Goal: Navigation & Orientation: Go to known website

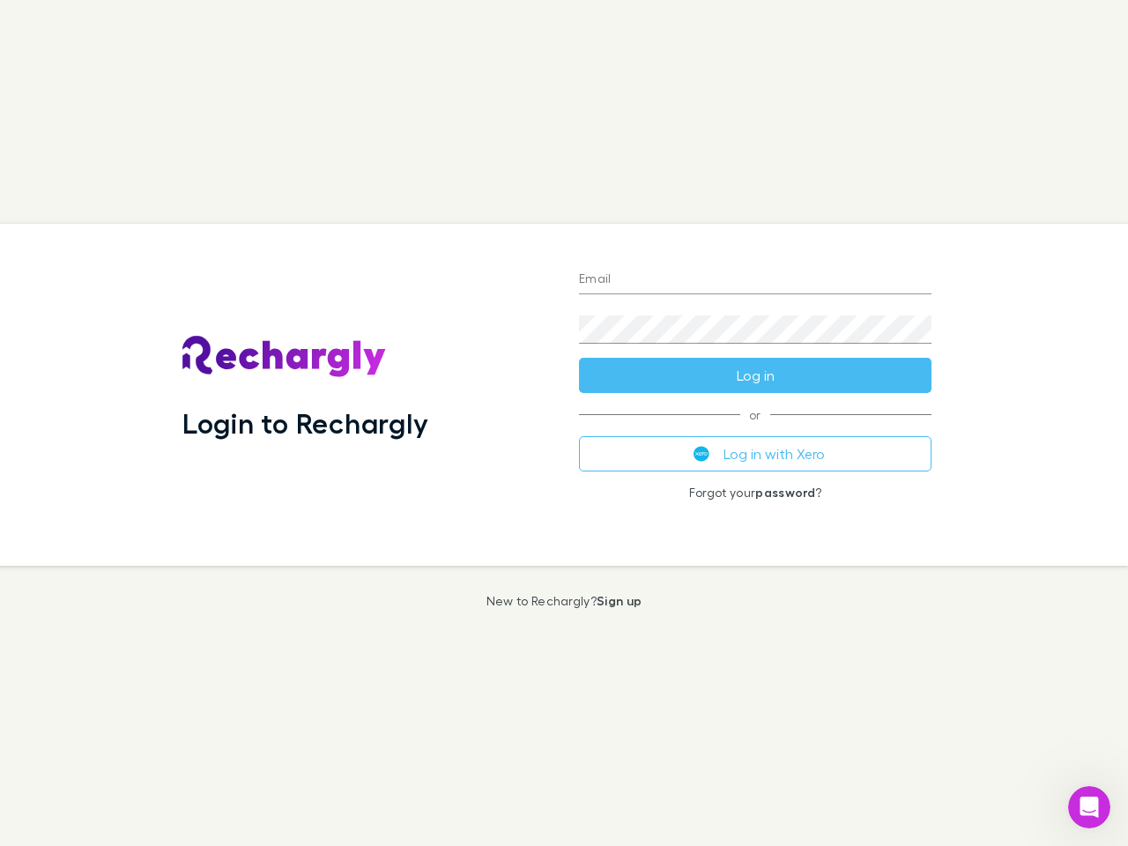
click at [564, 423] on div "Login to Rechargly" at bounding box center [366, 395] width 396 height 342
click at [755, 280] on input "Email" at bounding box center [755, 280] width 352 height 28
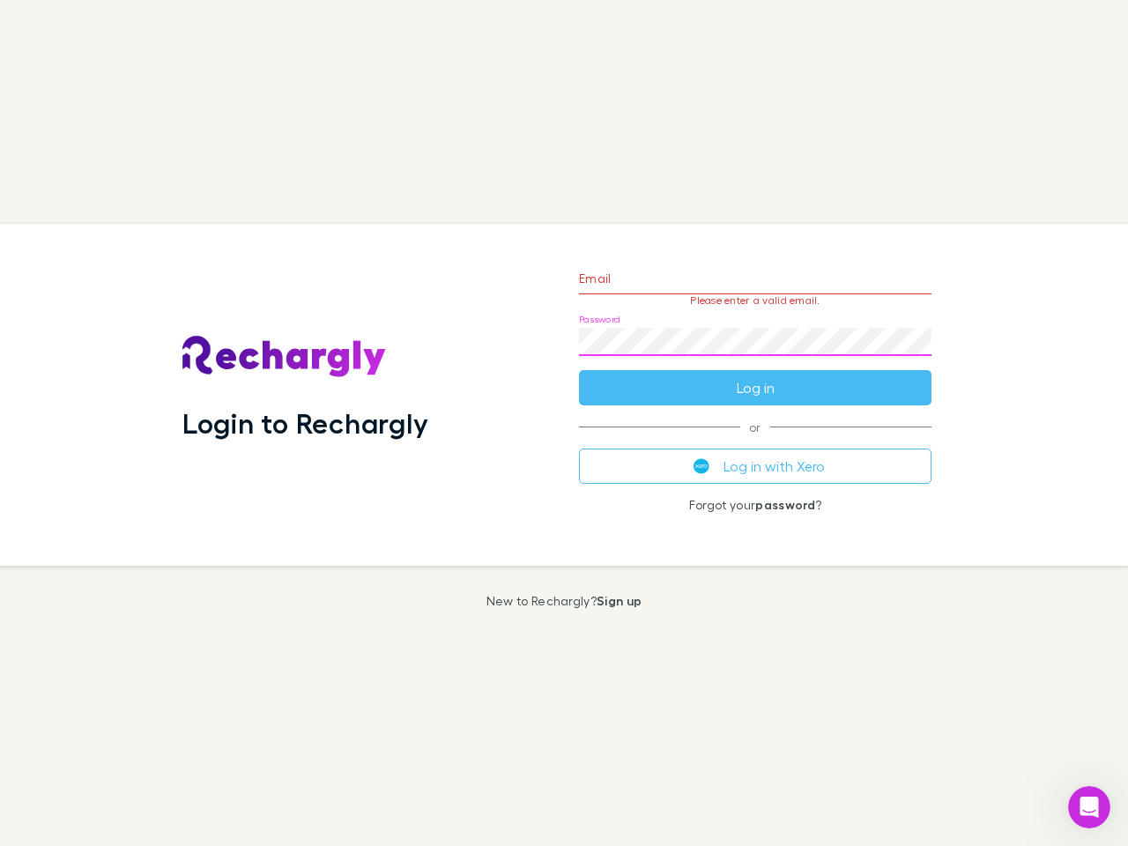
click at [755, 375] on form "Email Please enter a valid email. Password Log in" at bounding box center [755, 328] width 352 height 153
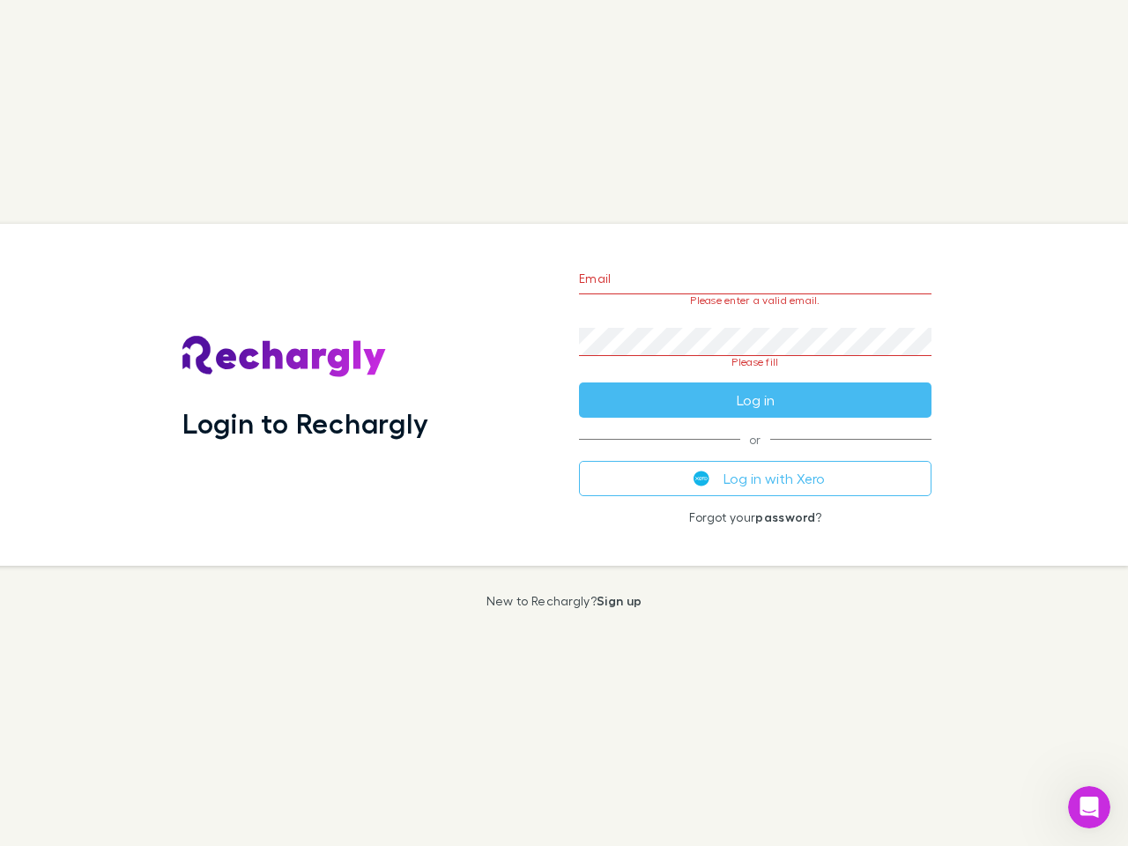
click at [755, 454] on div "Email Please enter a valid email. Password Please fill Log in or Log in with Xe…" at bounding box center [755, 395] width 381 height 342
click at [1089, 807] on icon "Open Intercom Messenger" at bounding box center [1089, 807] width 29 height 29
